Goal: Find specific page/section: Find specific page/section

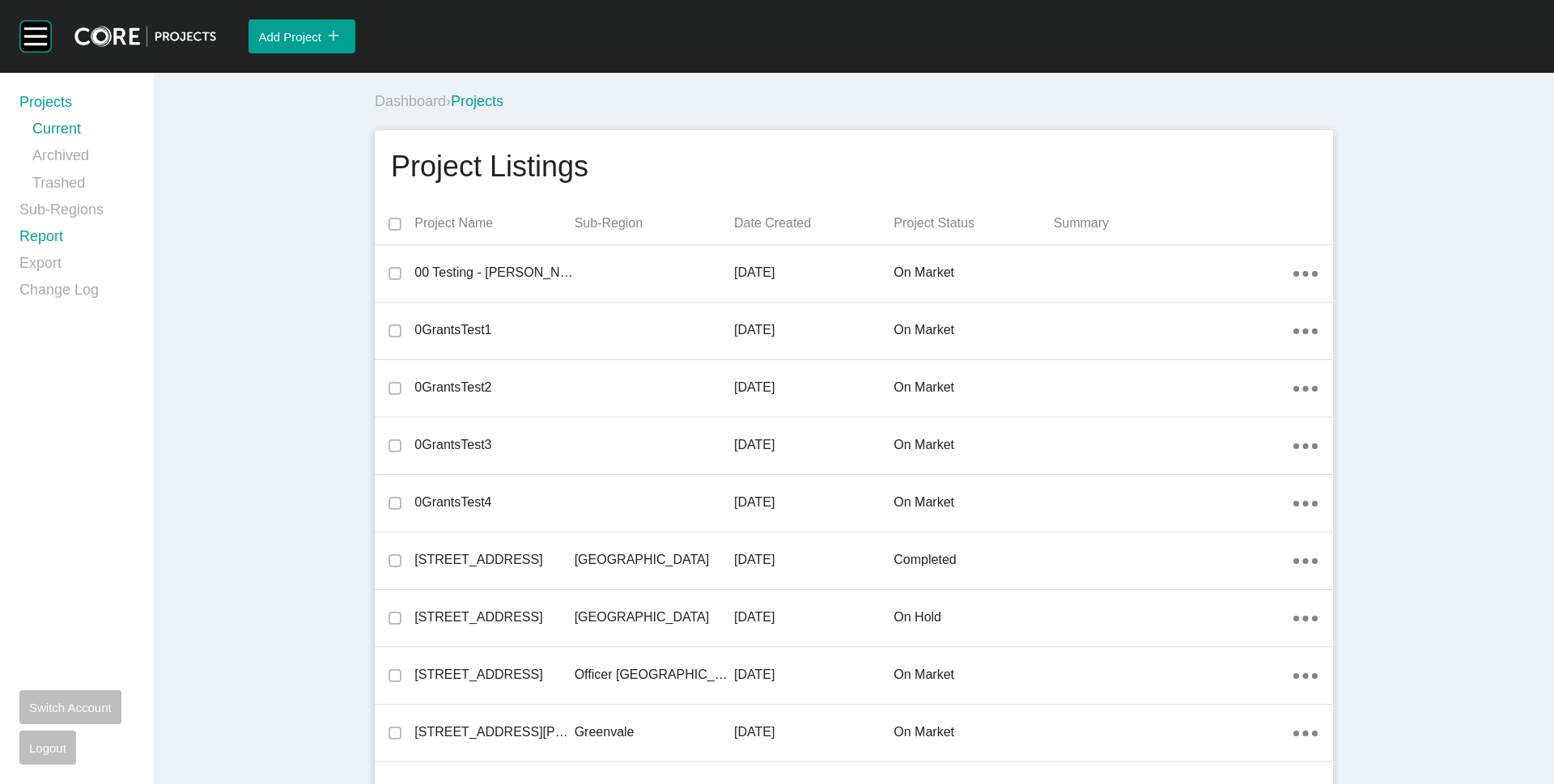
click at [67, 233] on link "Report" at bounding box center [76, 239] width 115 height 27
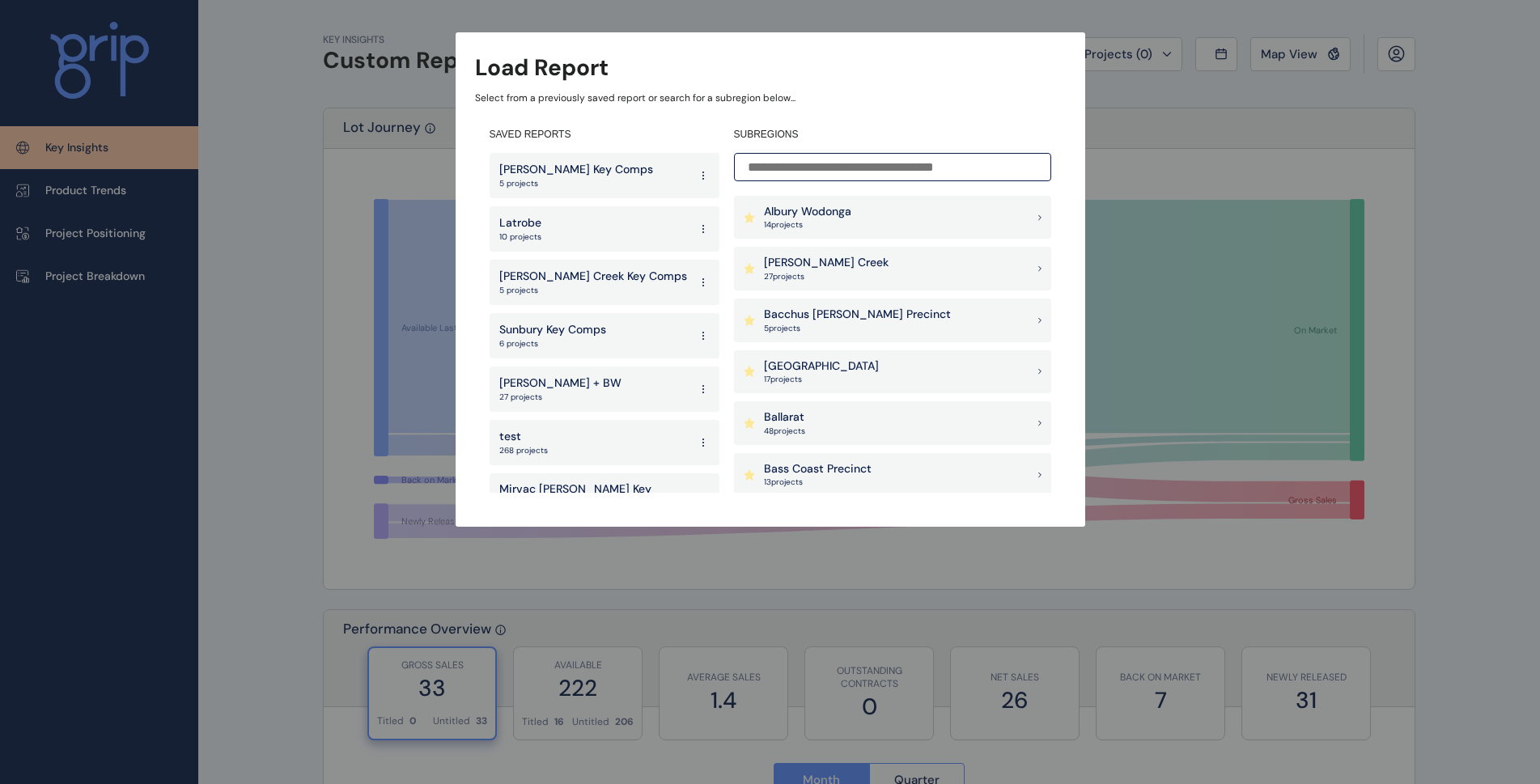
click at [888, 271] on div "[PERSON_NAME] Creek 27 project s" at bounding box center [892, 268] width 317 height 44
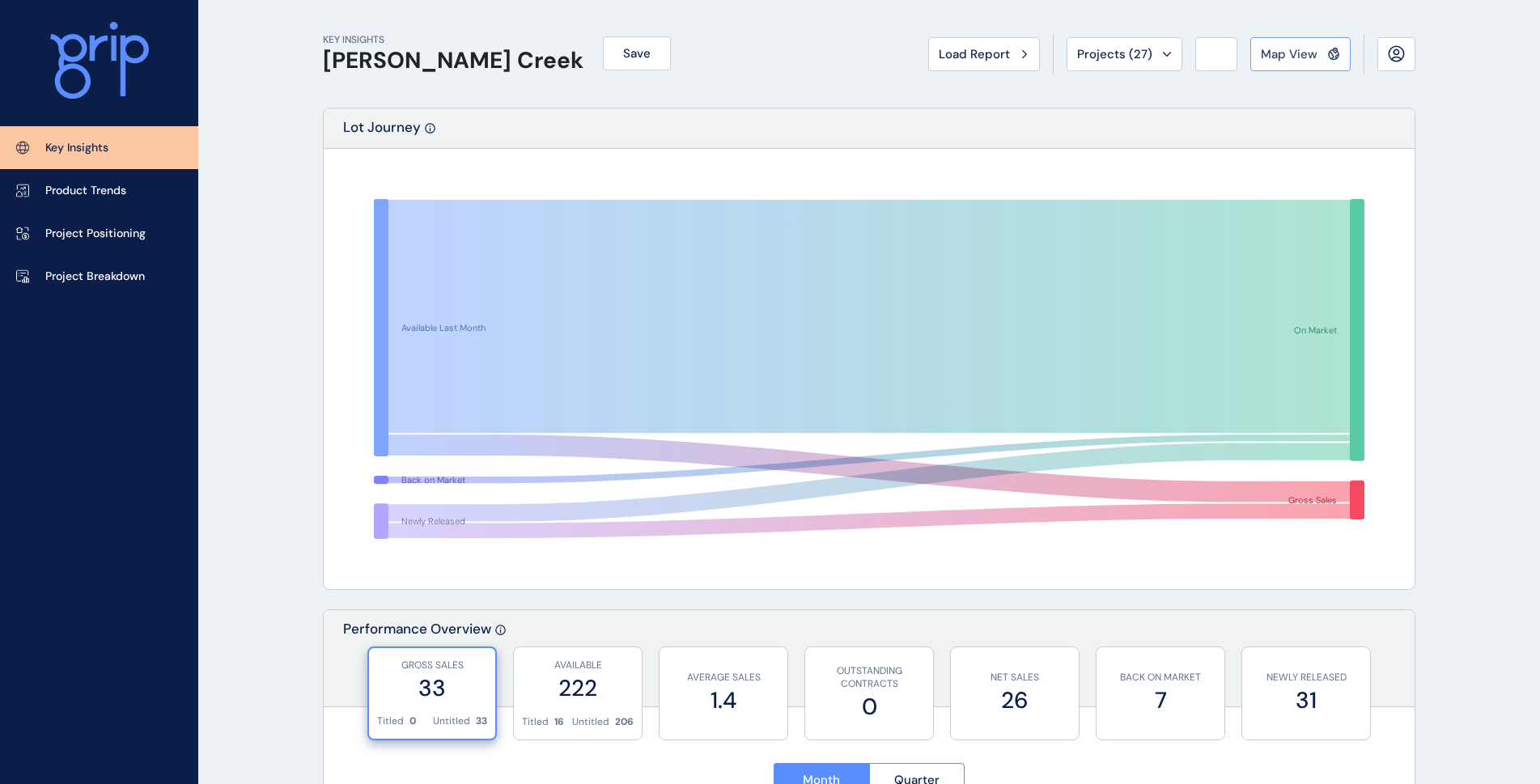
click at [1299, 51] on span "Map View" at bounding box center [1289, 54] width 57 height 16
